Goal: Transaction & Acquisition: Purchase product/service

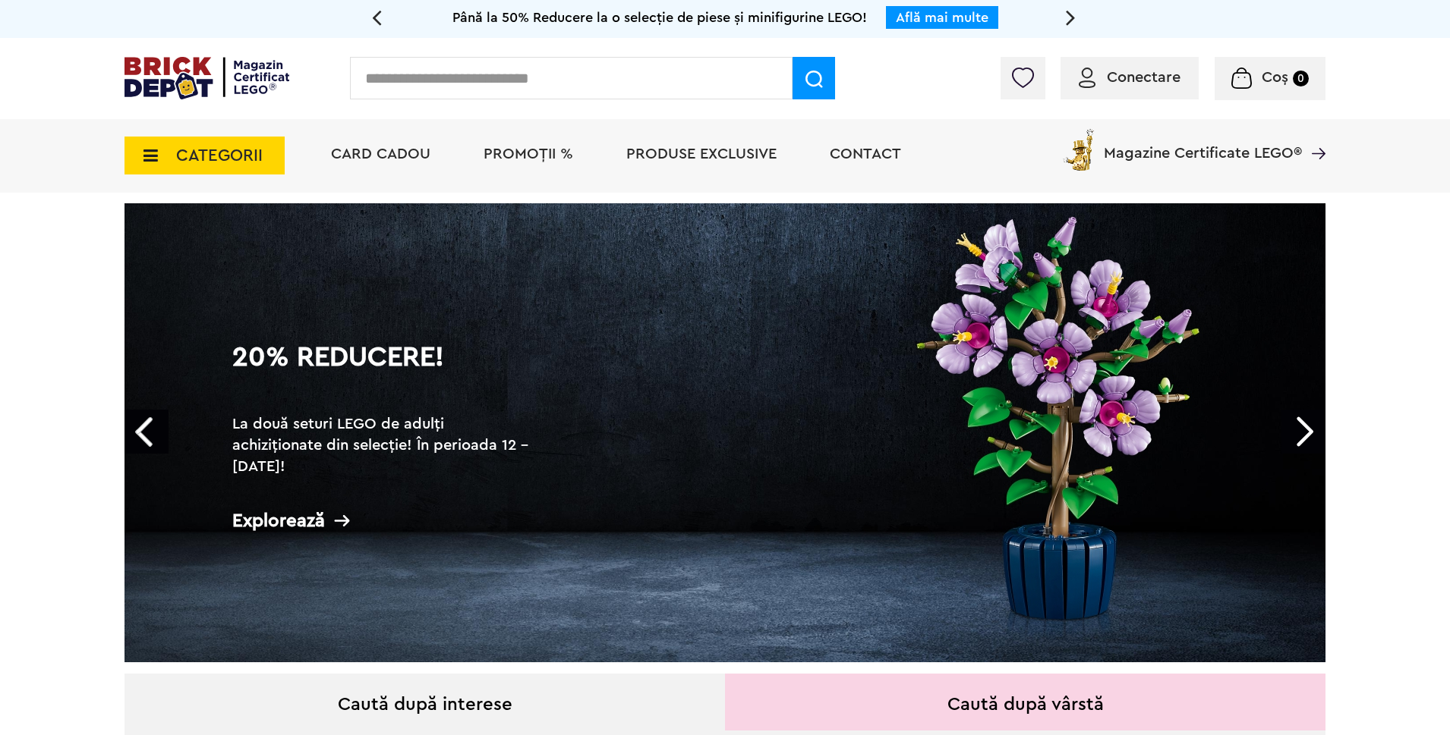
click at [527, 153] on span "PROMOȚII %" at bounding box center [528, 153] width 90 height 15
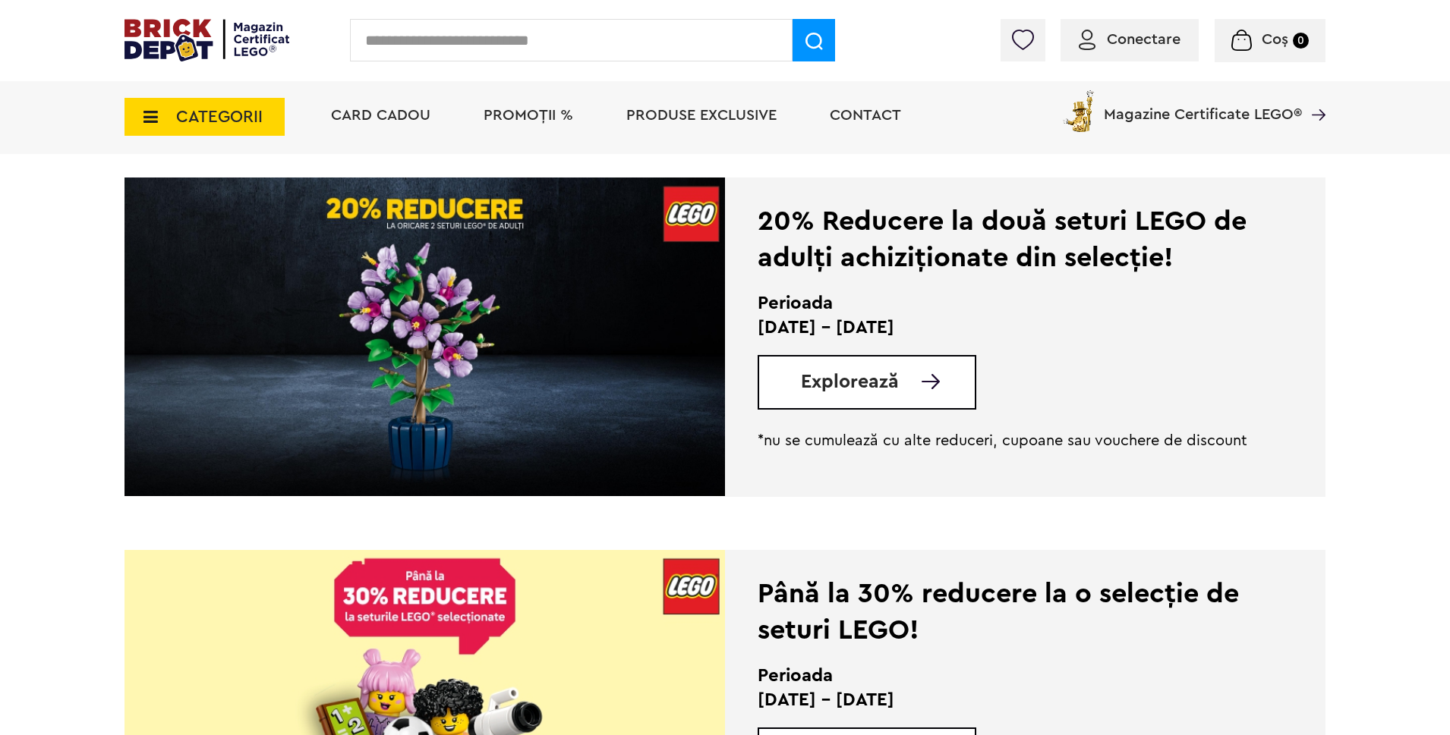
scroll to position [683, 0]
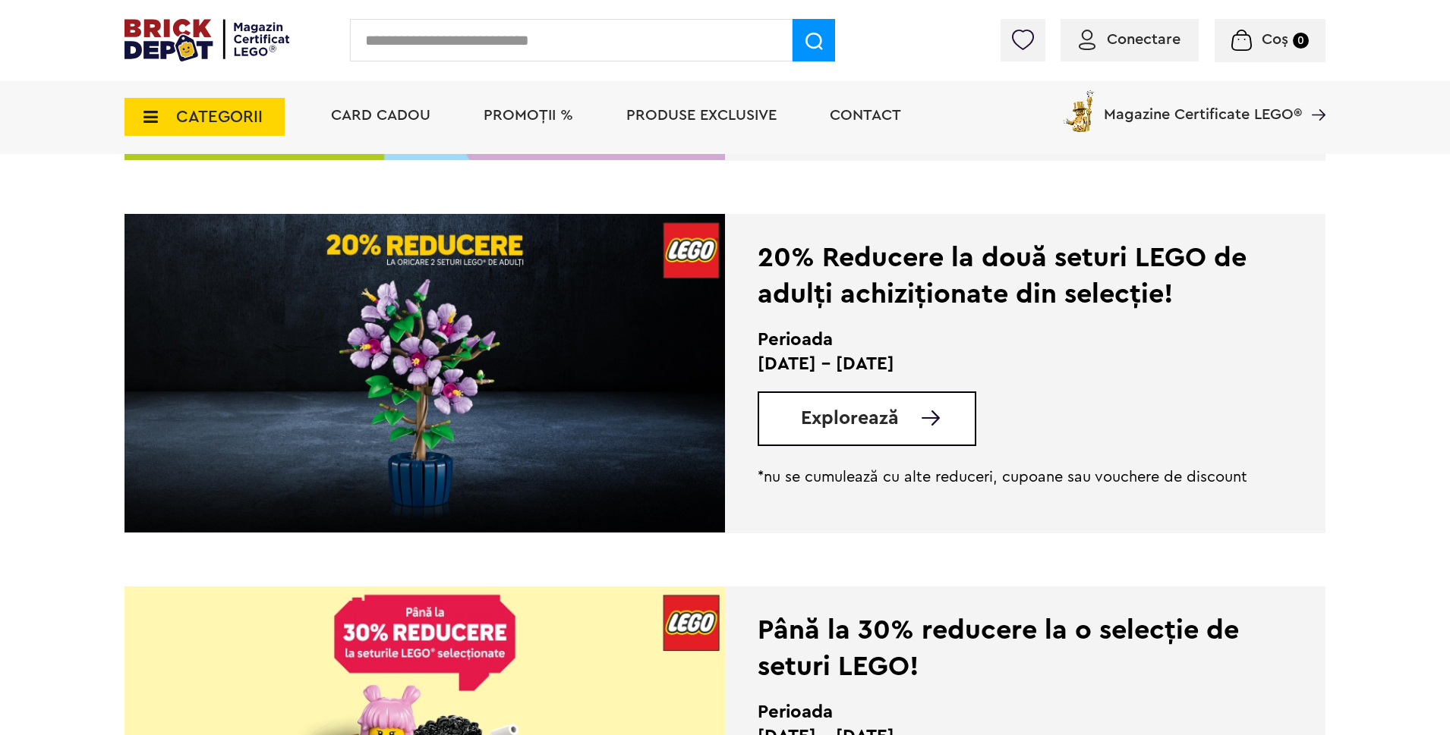
click at [849, 412] on span "Explorează" at bounding box center [850, 418] width 98 height 19
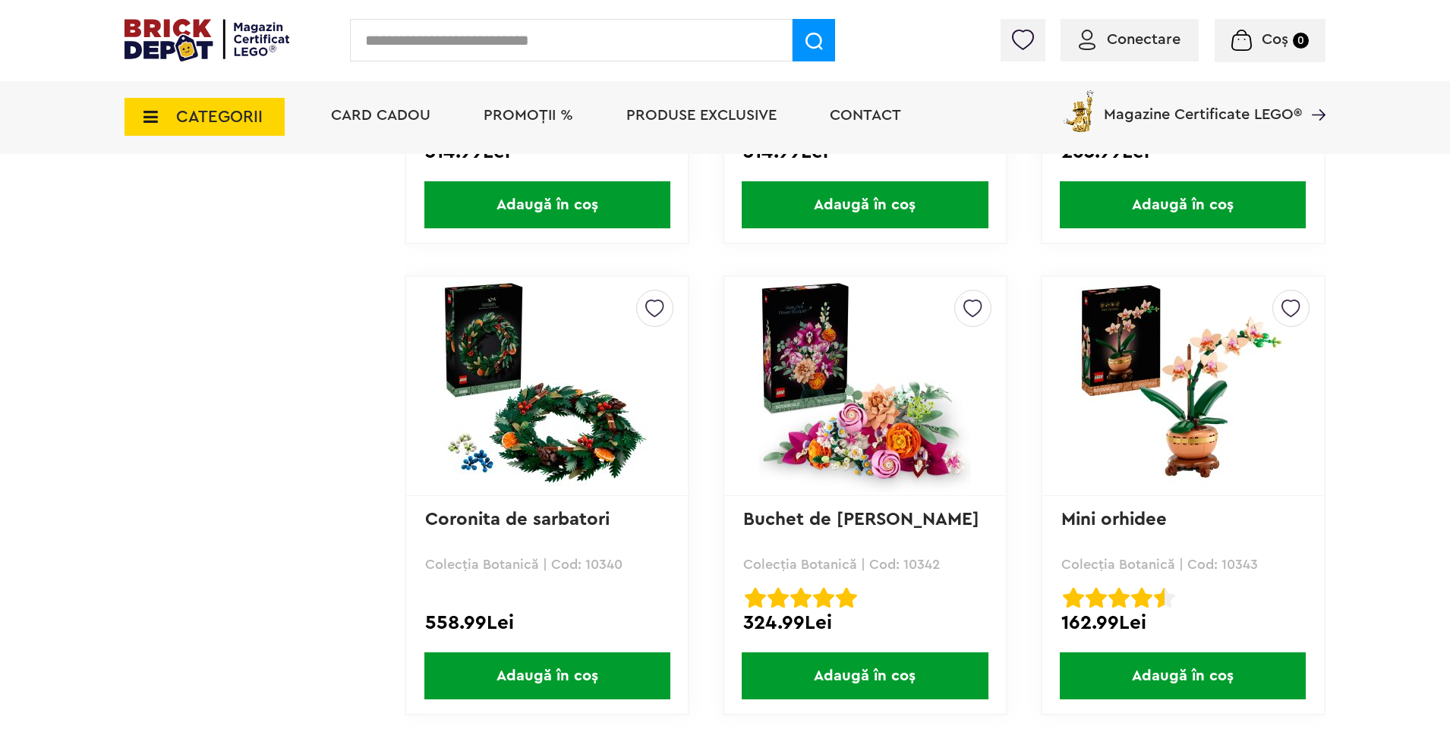
scroll to position [4250, 0]
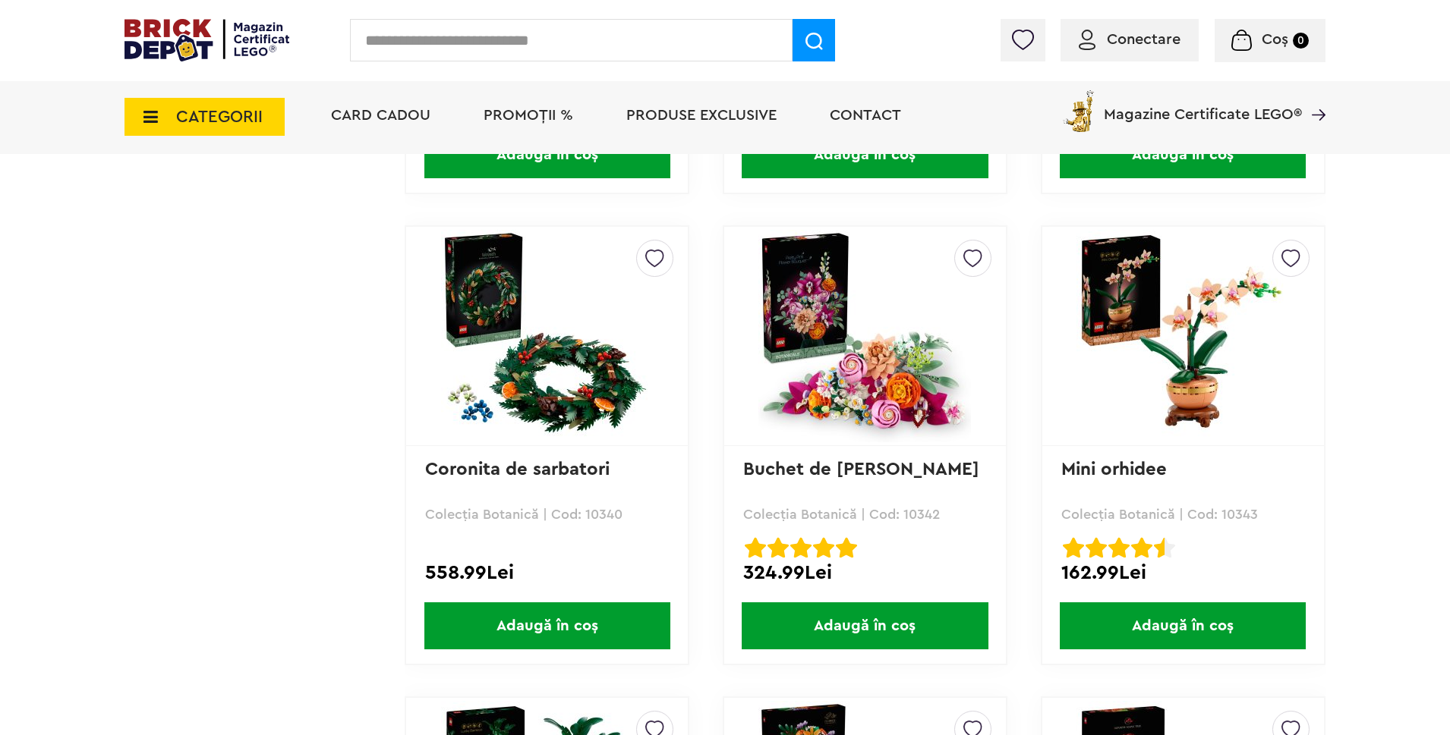
click at [832, 381] on img at bounding box center [864, 336] width 213 height 213
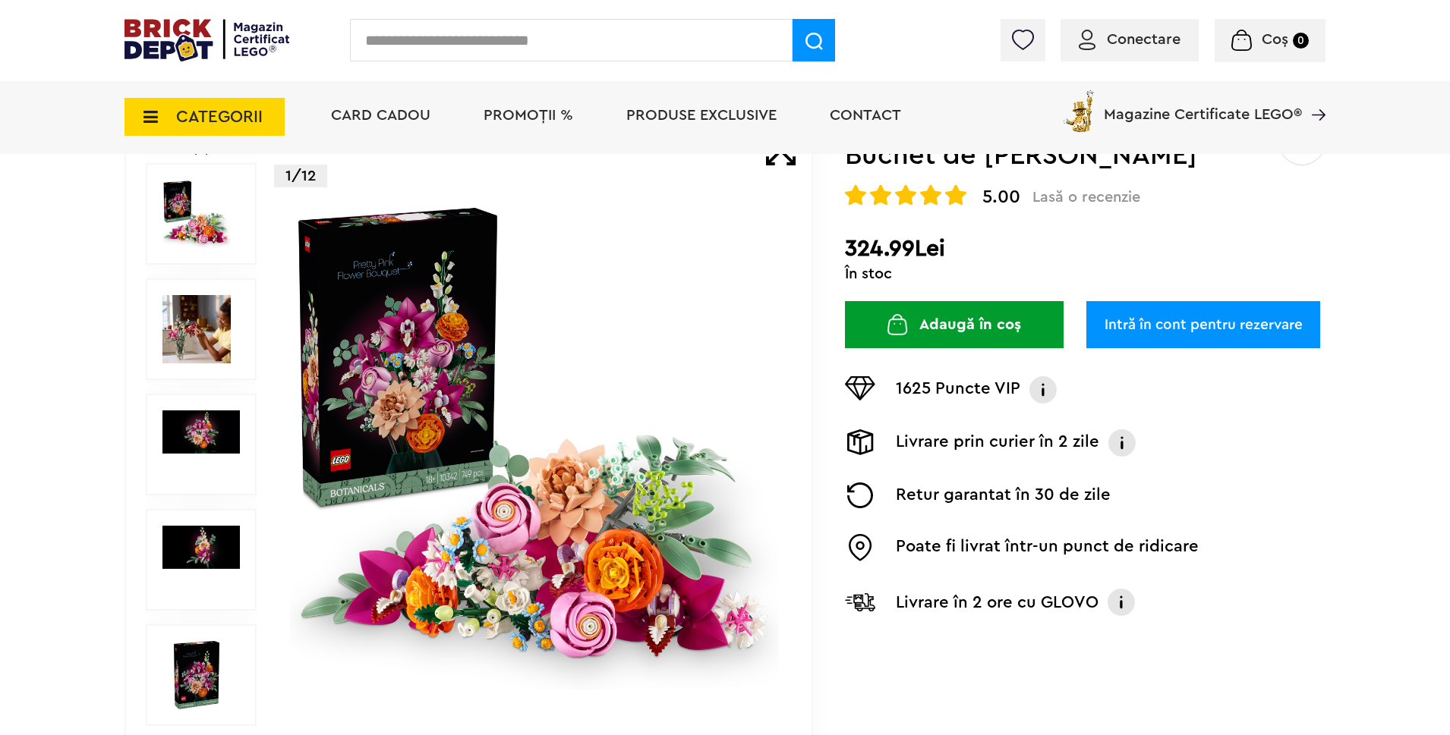
scroll to position [152, 0]
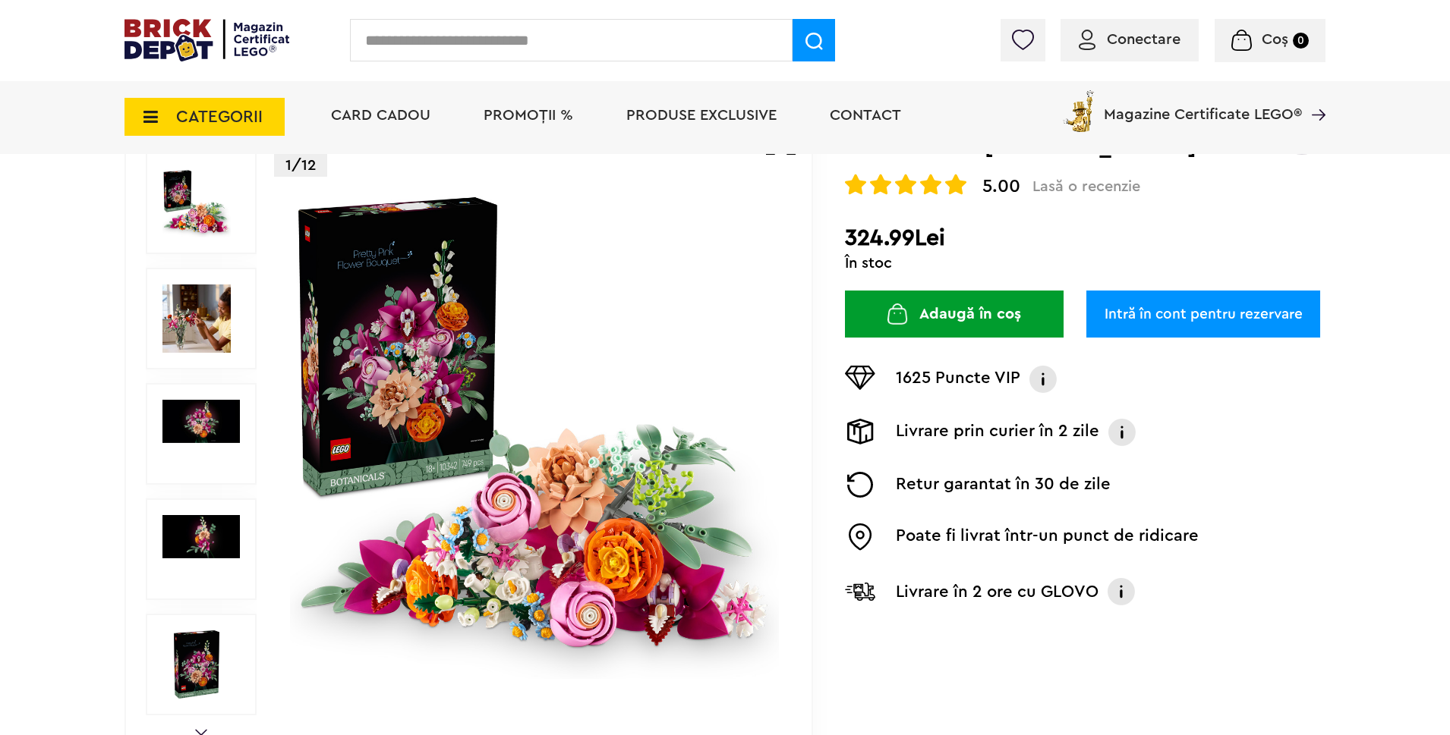
click at [206, 323] on img at bounding box center [196, 319] width 68 height 68
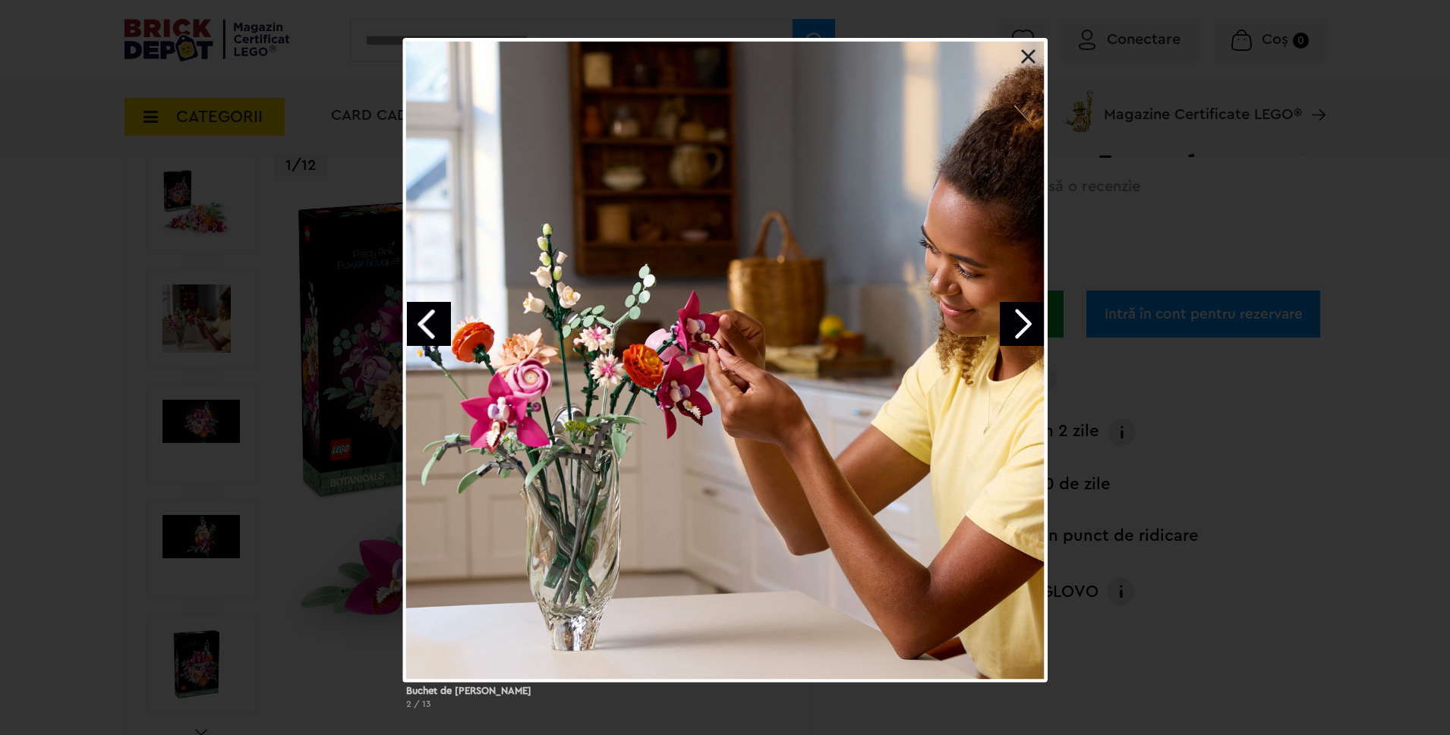
click at [1026, 57] on link at bounding box center [1028, 56] width 15 height 15
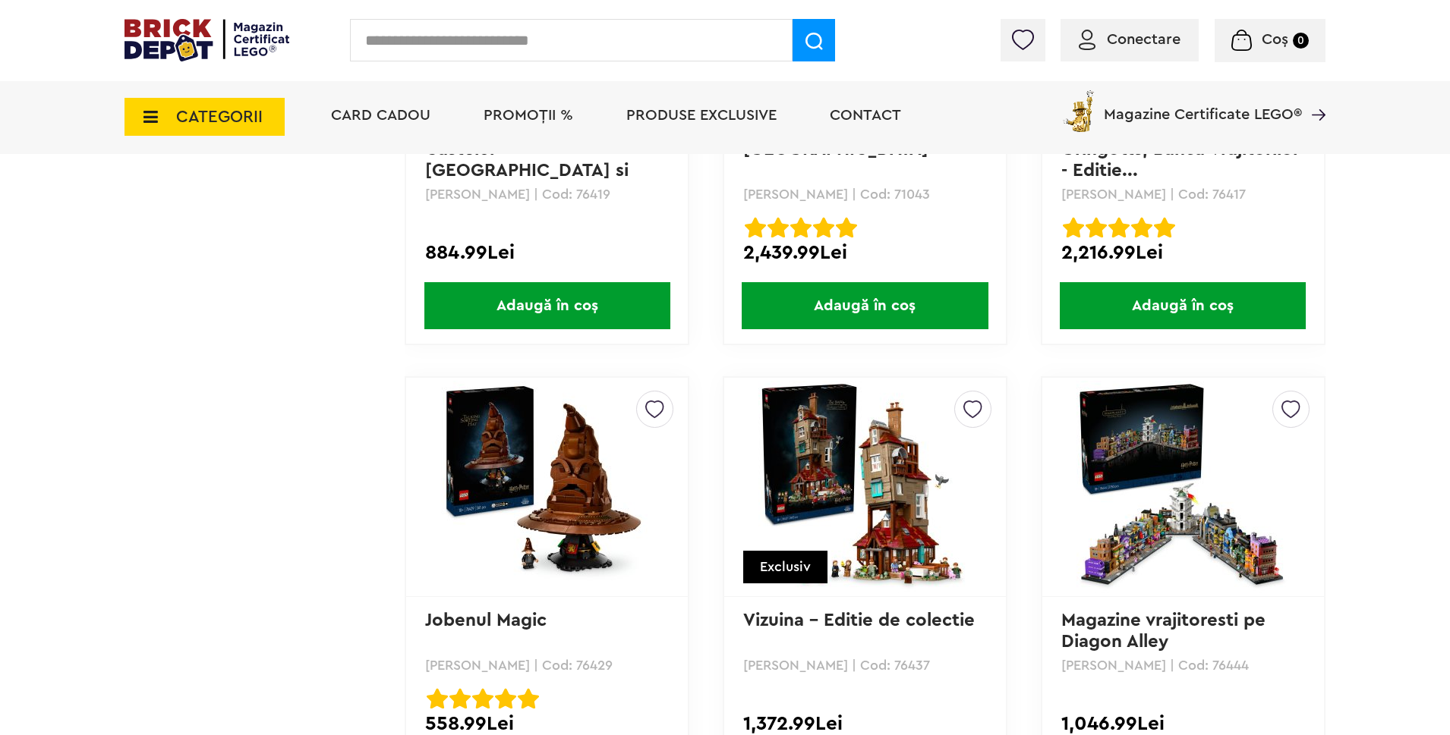
scroll to position [8045, 0]
